Goal: Find specific page/section: Find specific page/section

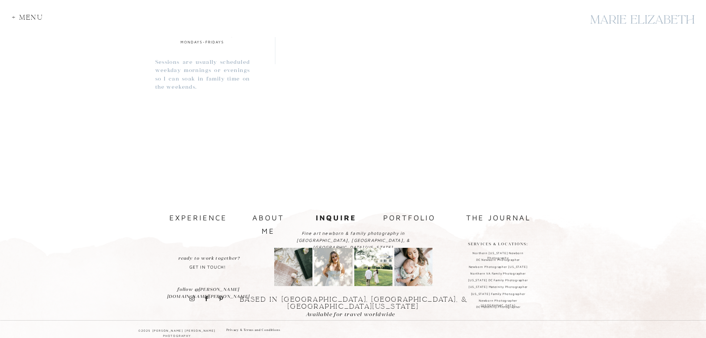
scroll to position [698, 0]
click at [266, 219] on nav "about me" at bounding box center [268, 216] width 49 height 13
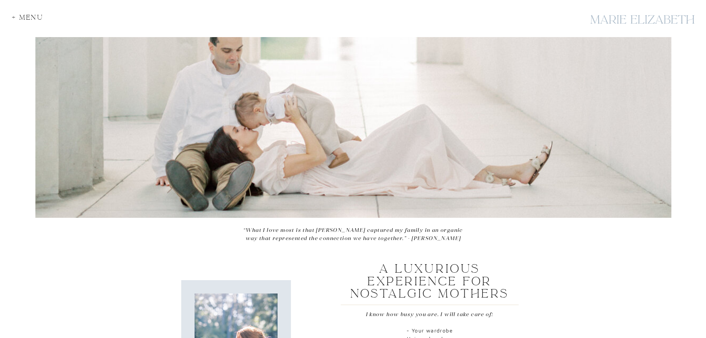
scroll to position [0, 0]
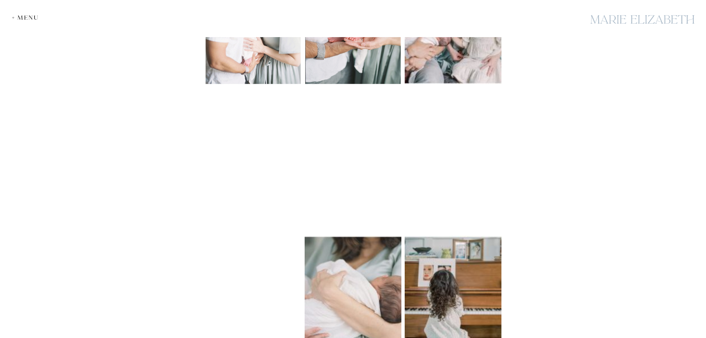
scroll to position [1337, 0]
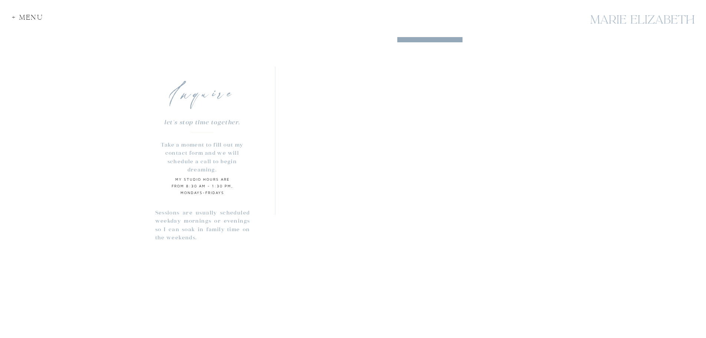
scroll to position [445, 0]
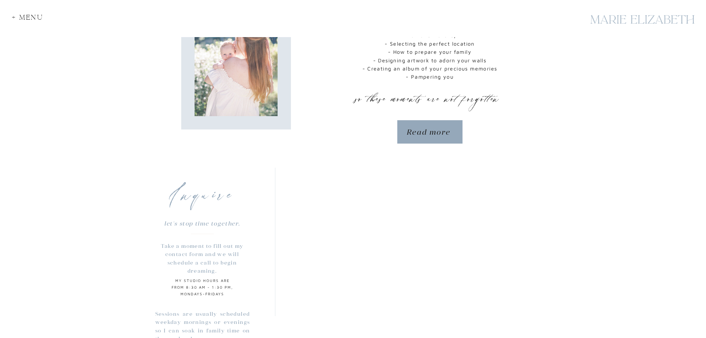
click at [406, 137] on div at bounding box center [429, 131] width 65 height 23
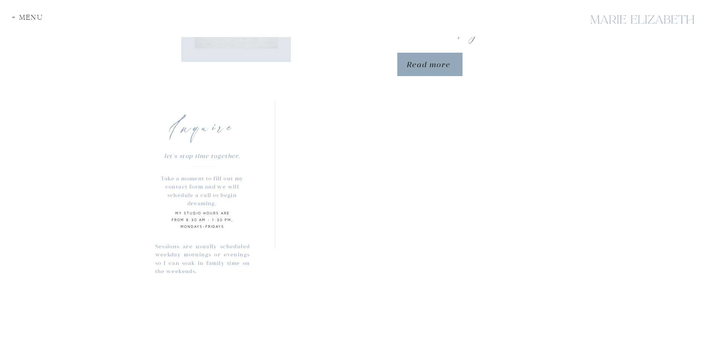
scroll to position [364, 0]
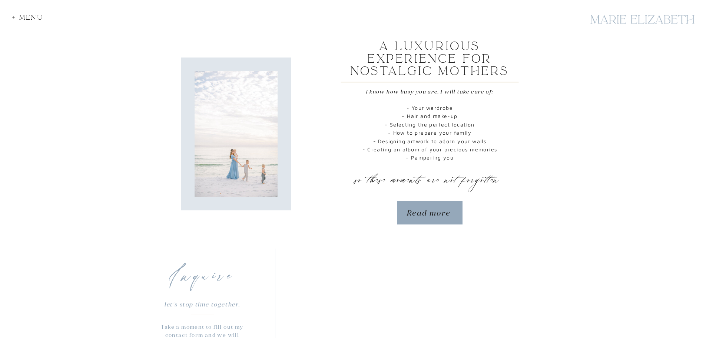
click at [640, 16] on div at bounding box center [642, 19] width 111 height 27
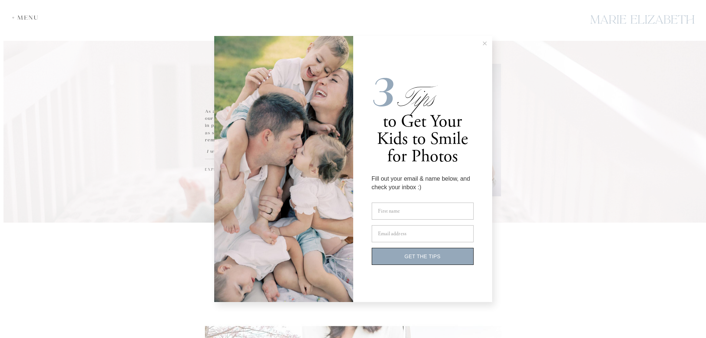
click at [480, 43] on button at bounding box center [485, 43] width 15 height 15
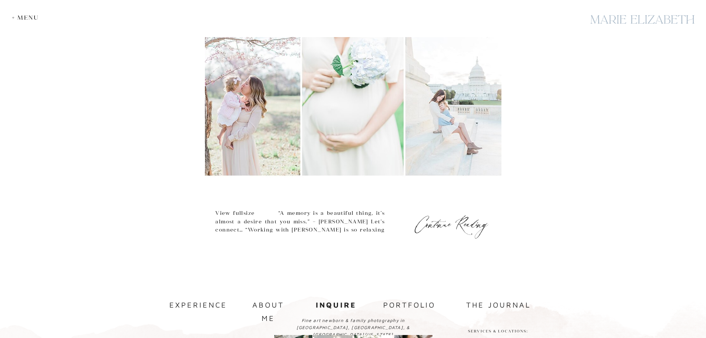
scroll to position [394, 0]
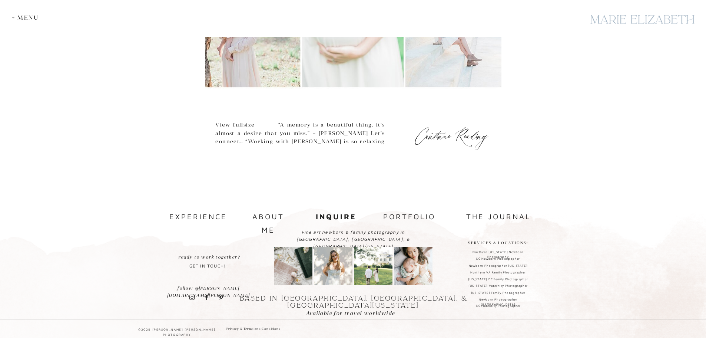
click at [39, 19] on div "+ Menu" at bounding box center [27, 17] width 31 height 7
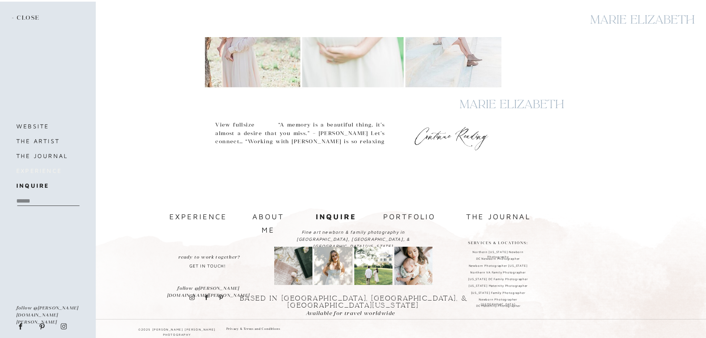
click at [42, 171] on h3 "experience" at bounding box center [51, 170] width 71 height 10
